Goal: Check status: Check status

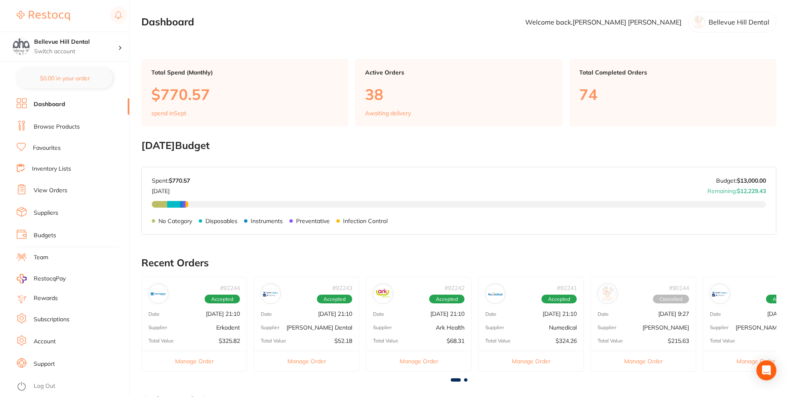
click at [62, 189] on link "View Orders" at bounding box center [51, 190] width 34 height 8
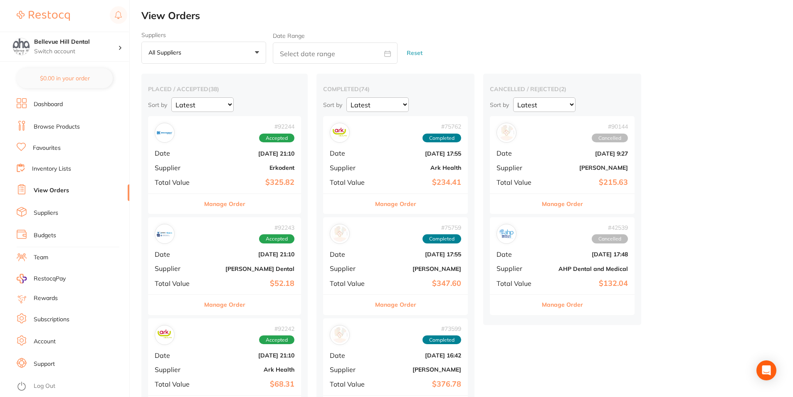
click at [189, 150] on span "Date" at bounding box center [177, 152] width 45 height 7
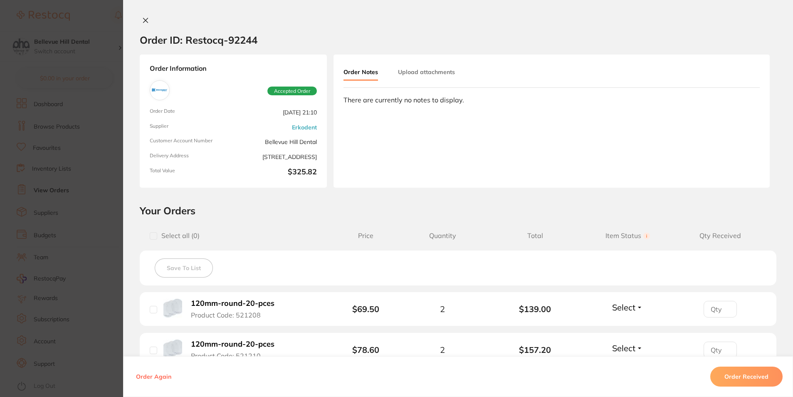
click at [144, 21] on icon at bounding box center [146, 20] width 5 height 5
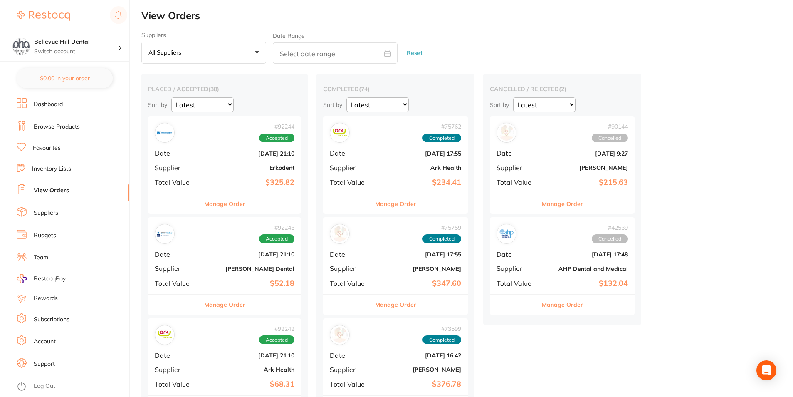
click at [193, 253] on span "Date" at bounding box center [177, 253] width 45 height 7
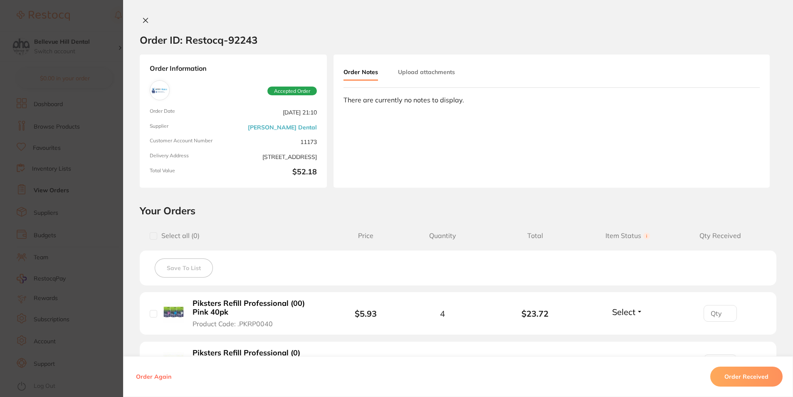
click at [144, 20] on icon at bounding box center [146, 20] width 5 height 5
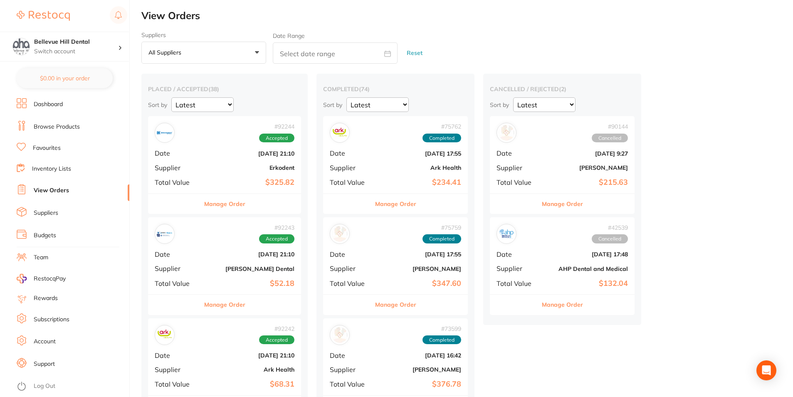
click at [203, 341] on div "# 92242 Accepted" at bounding box center [225, 335] width 140 height 20
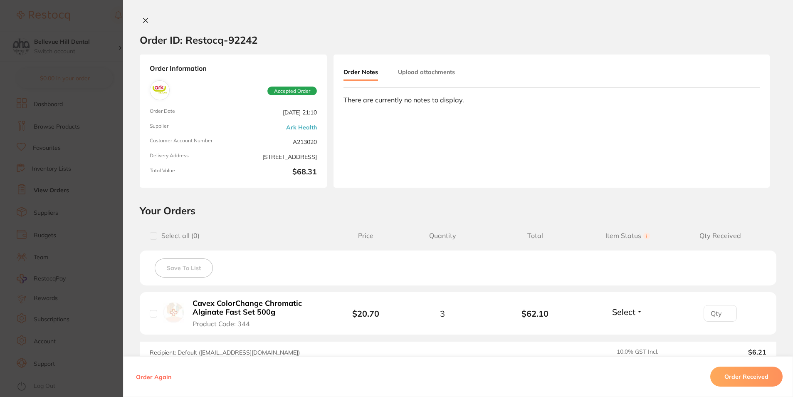
click at [142, 19] on icon at bounding box center [145, 20] width 7 height 7
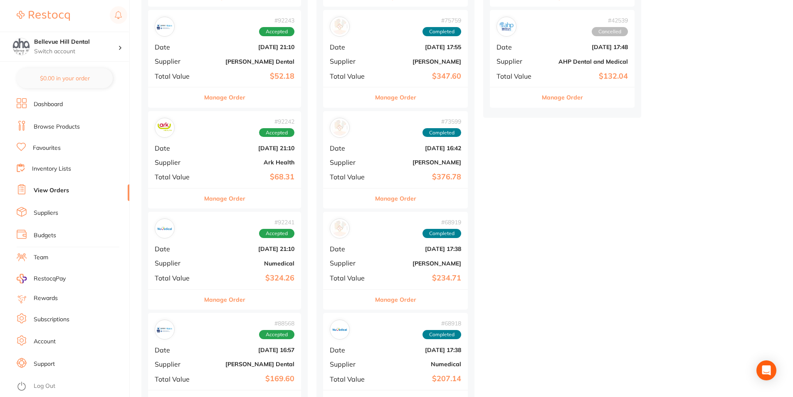
scroll to position [208, 0]
click at [203, 255] on div "# 92241 Accepted Date [DATE] 21:10 Supplier Numedical Total Value $324.26" at bounding box center [224, 249] width 153 height 77
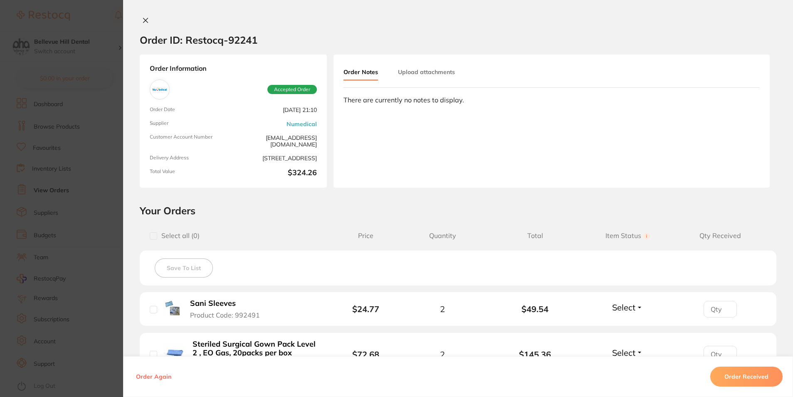
click at [144, 19] on icon at bounding box center [146, 20] width 5 height 5
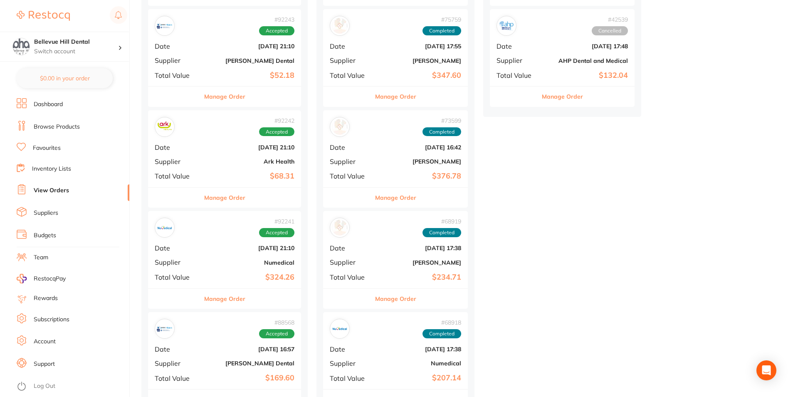
click at [210, 228] on div "# 92241 Accepted" at bounding box center [225, 228] width 140 height 20
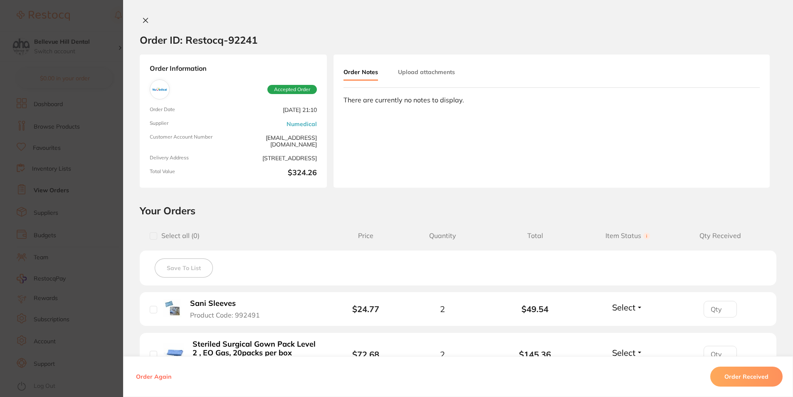
click at [145, 19] on icon at bounding box center [146, 20] width 5 height 5
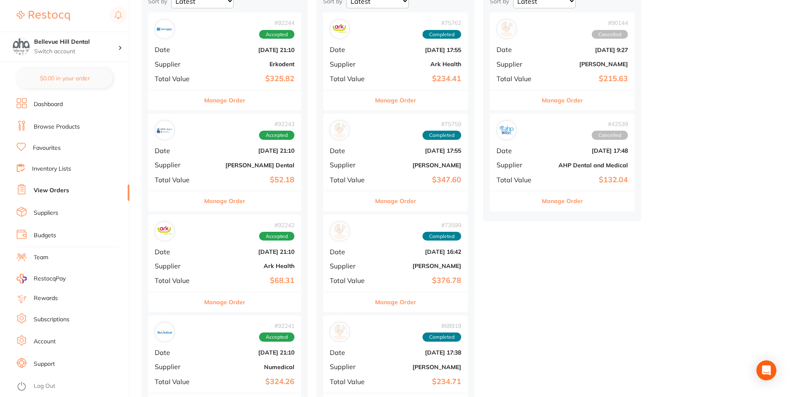
scroll to position [42, 0]
